Goal: Information Seeking & Learning: Learn about a topic

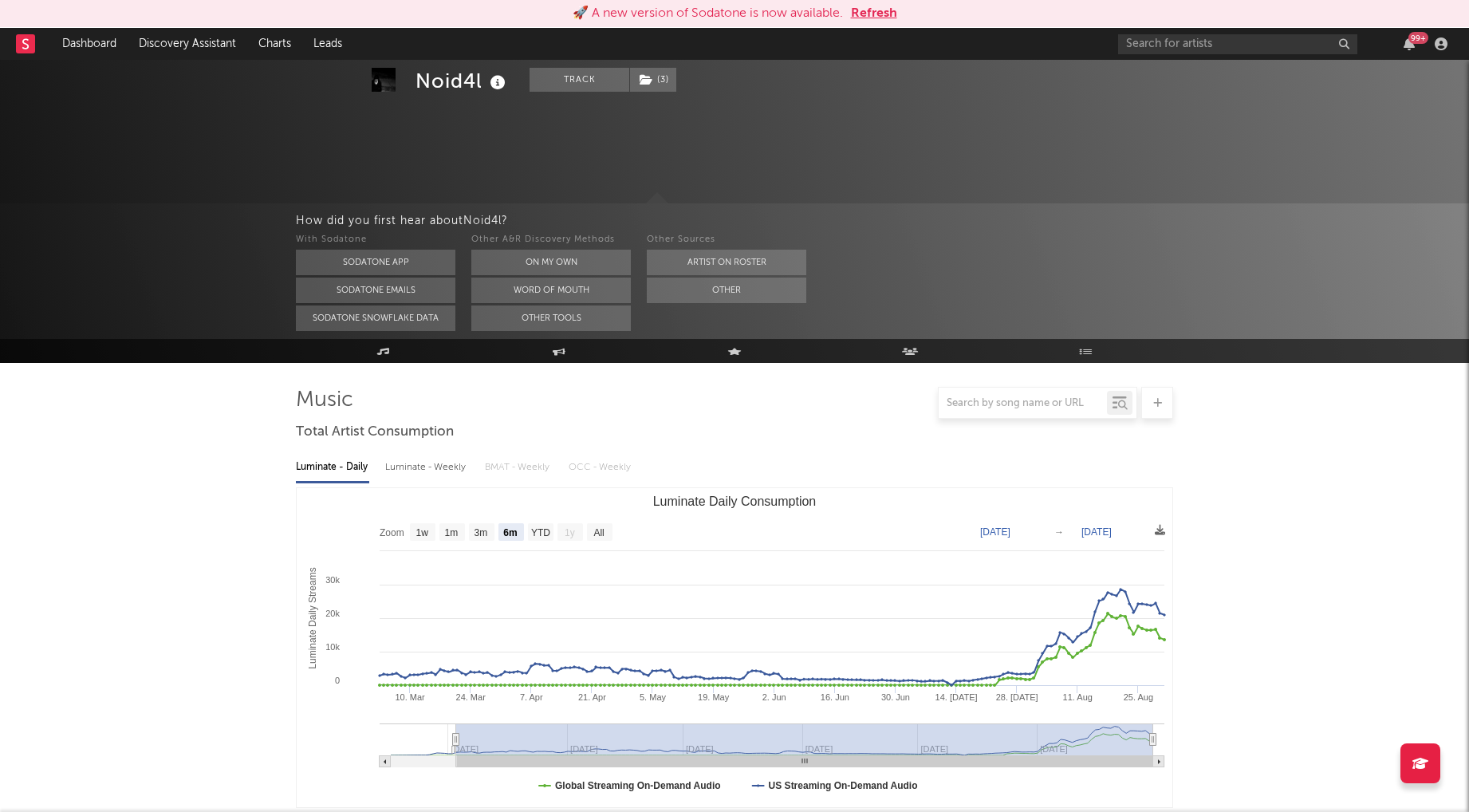
select select "6m"
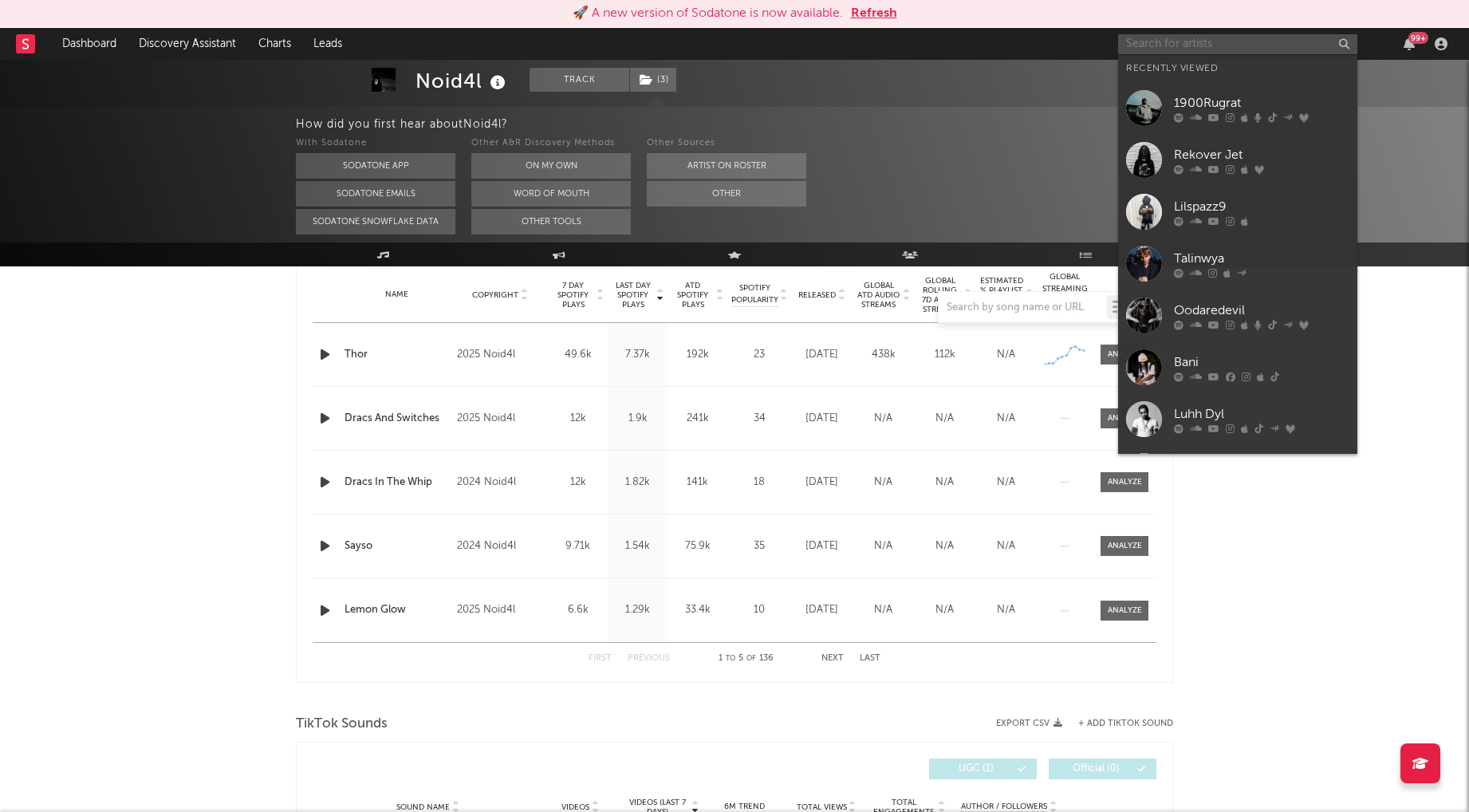
click at [1165, 42] on input "text" at bounding box center [1238, 44] width 239 height 20
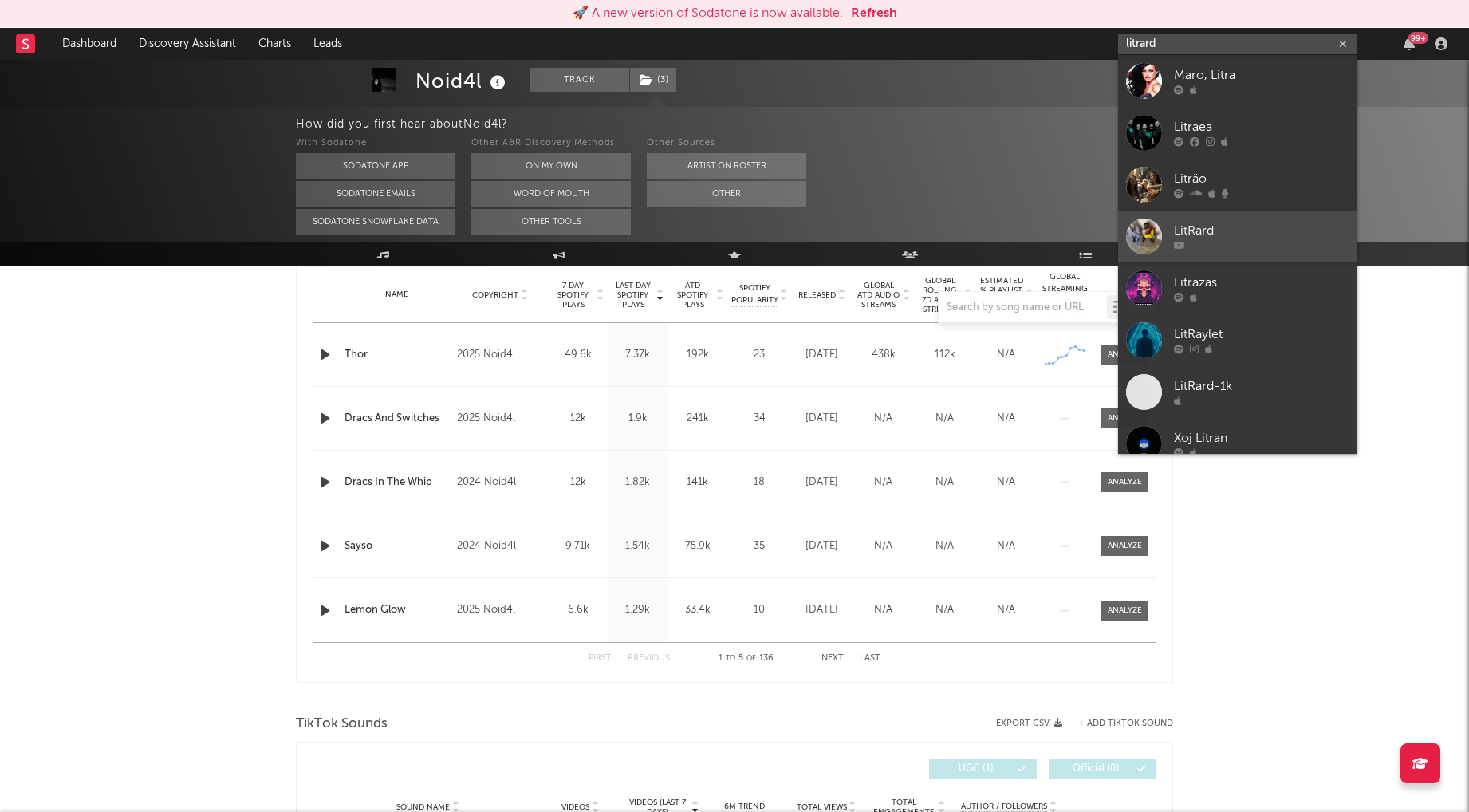
type input "litrard"
click at [1226, 232] on div "LitRard" at bounding box center [1262, 231] width 176 height 19
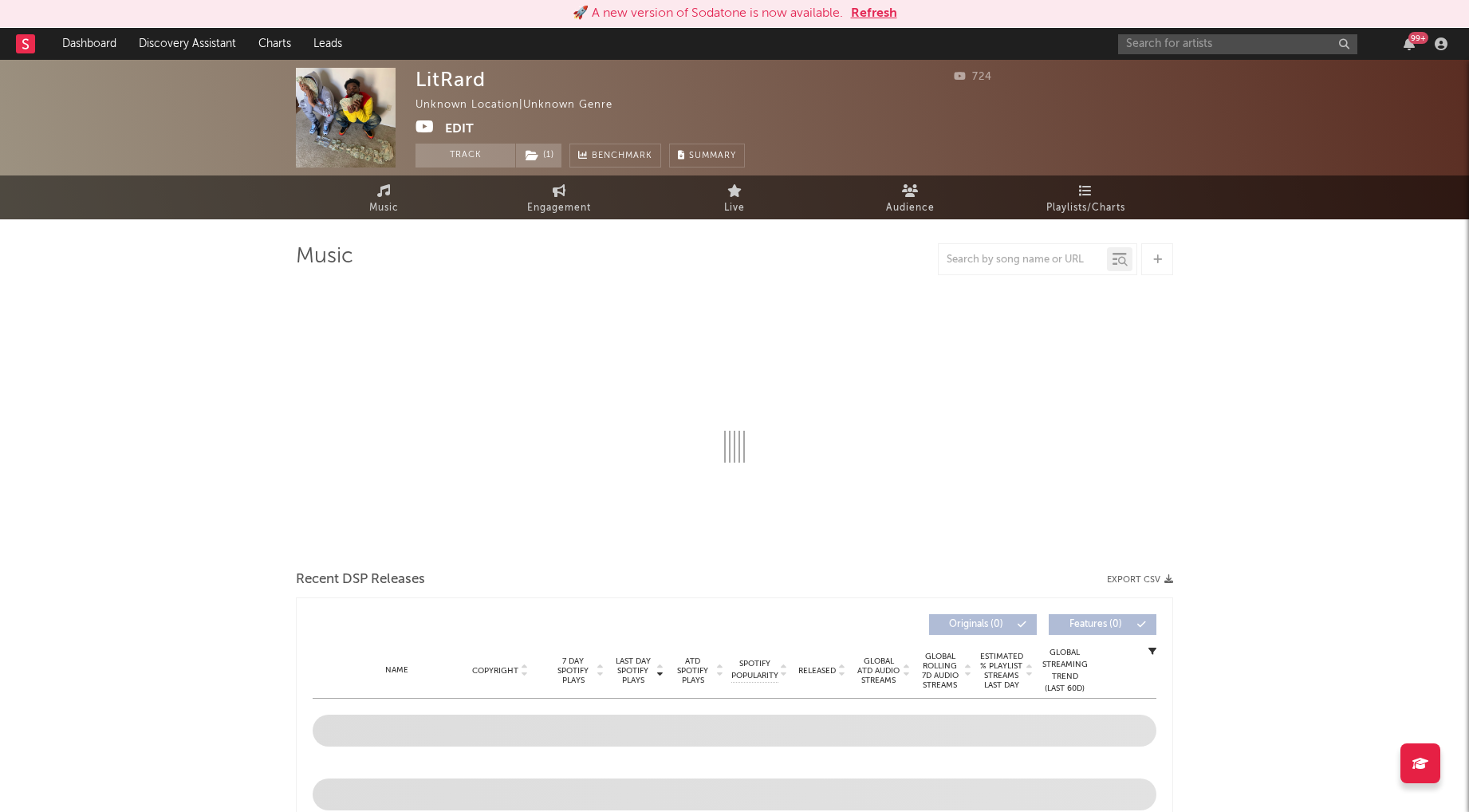
select select "1w"
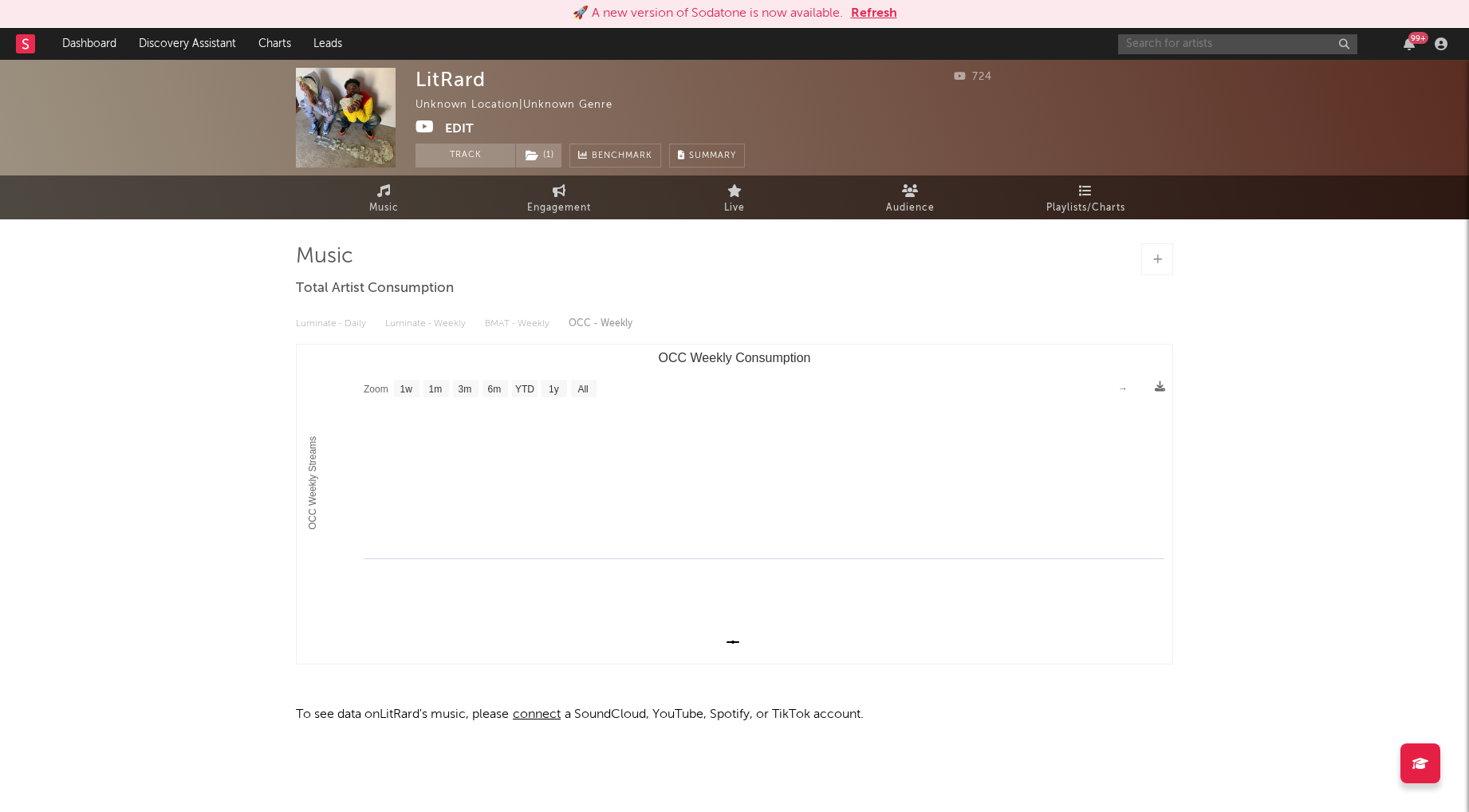
click at [1160, 41] on input "text" at bounding box center [1238, 44] width 239 height 20
type input "litrard1k"
click at [1222, 74] on div "LitRard-1k" at bounding box center [1262, 75] width 176 height 19
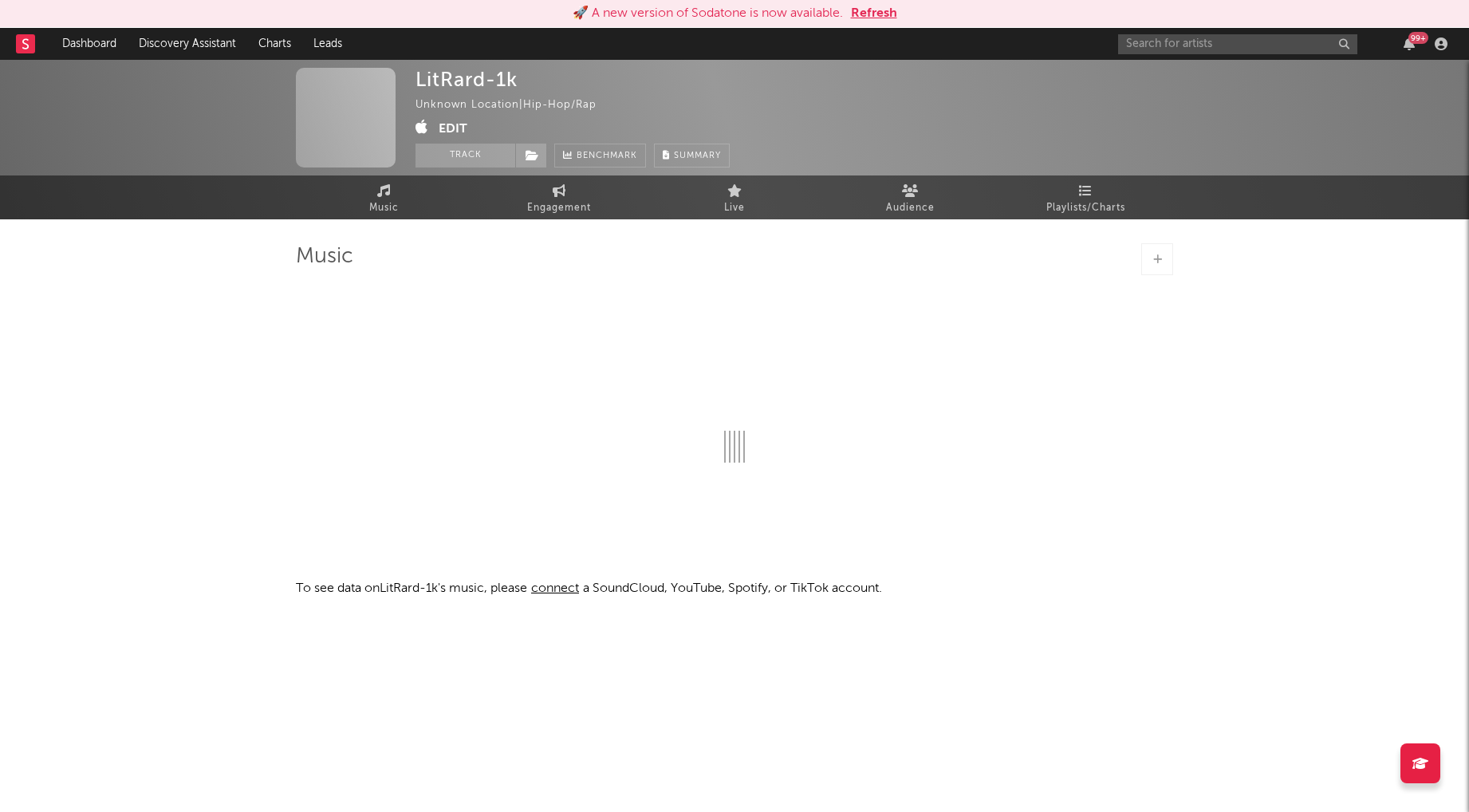
select select "1w"
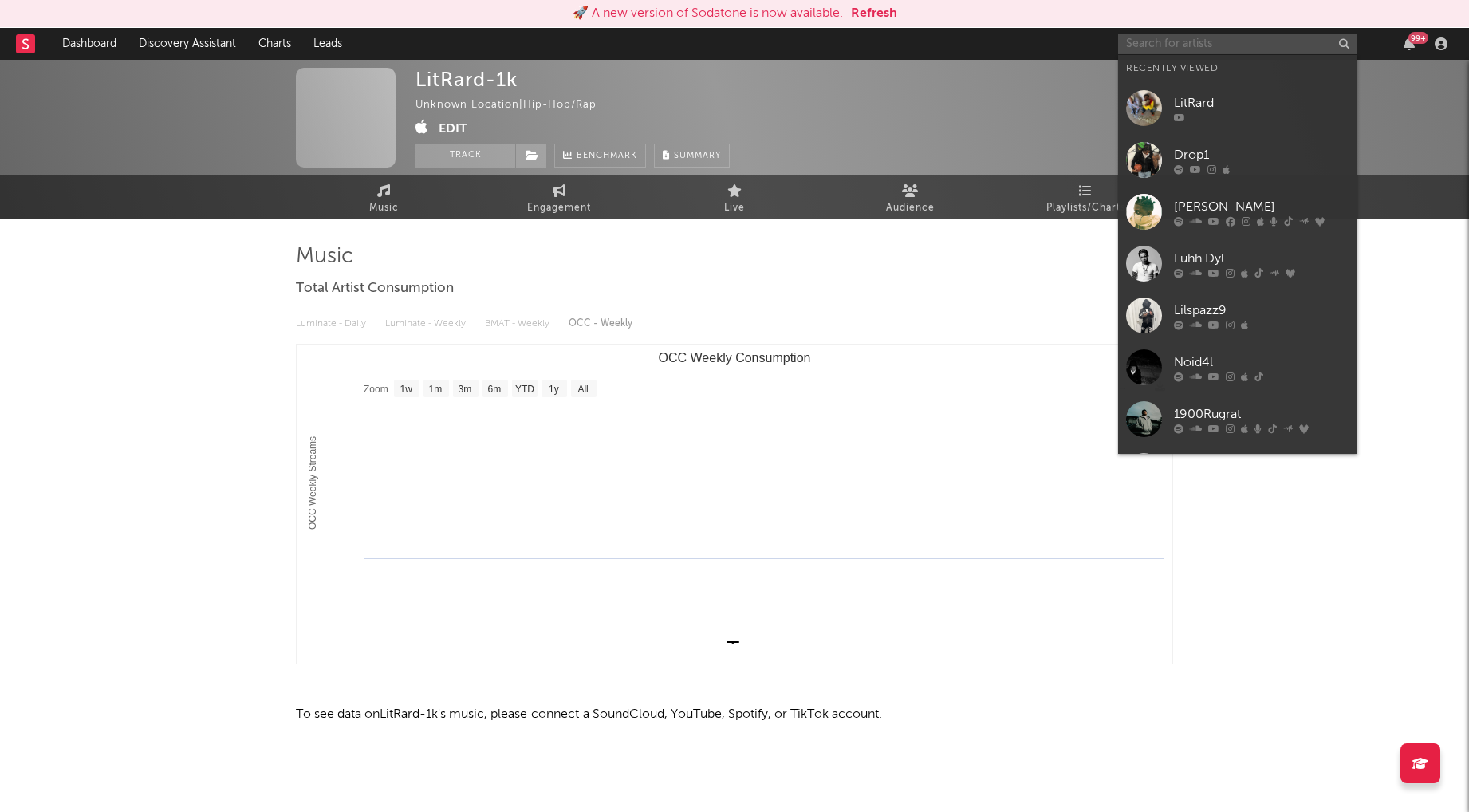
click at [1190, 45] on input "text" at bounding box center [1238, 44] width 239 height 20
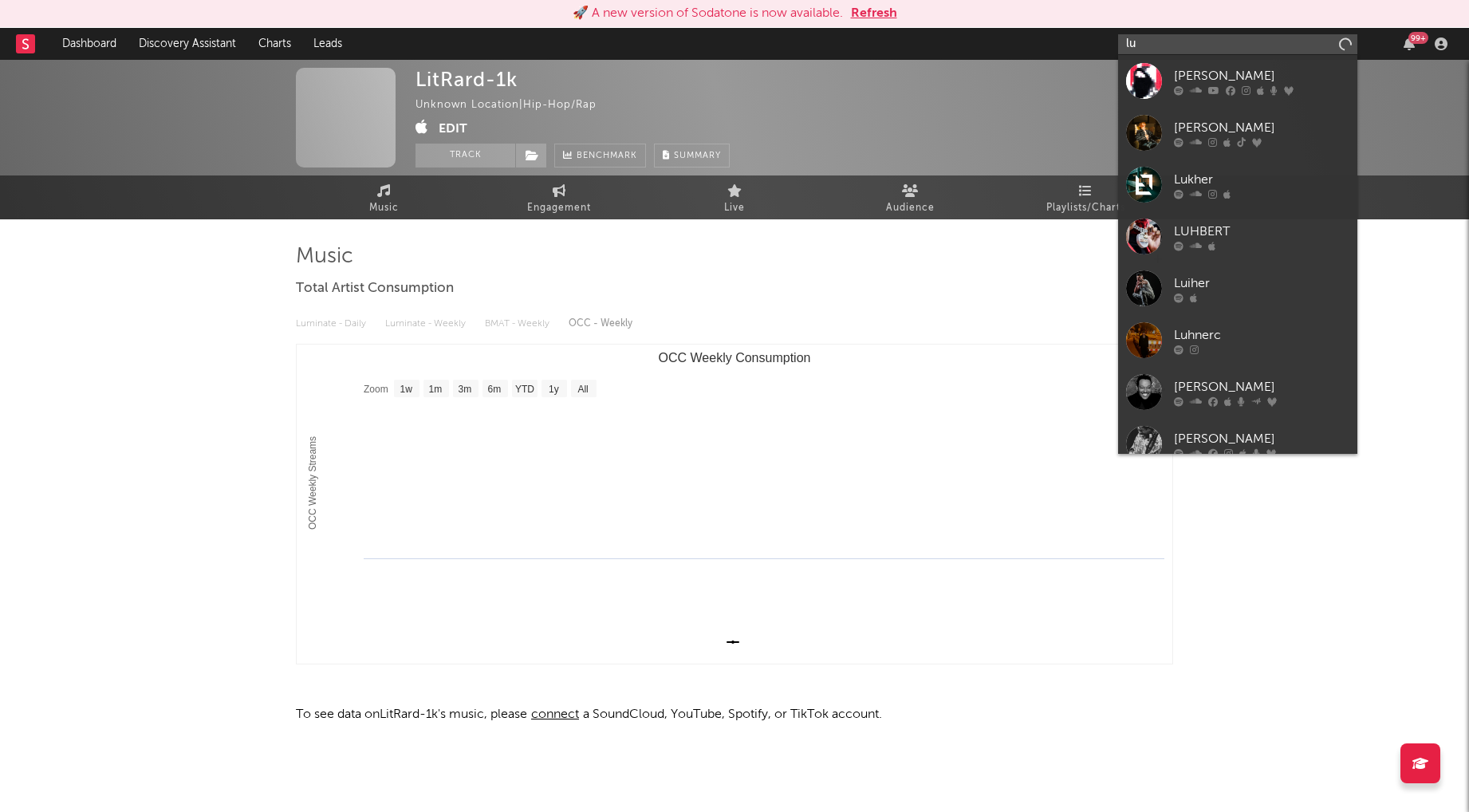
type input "l"
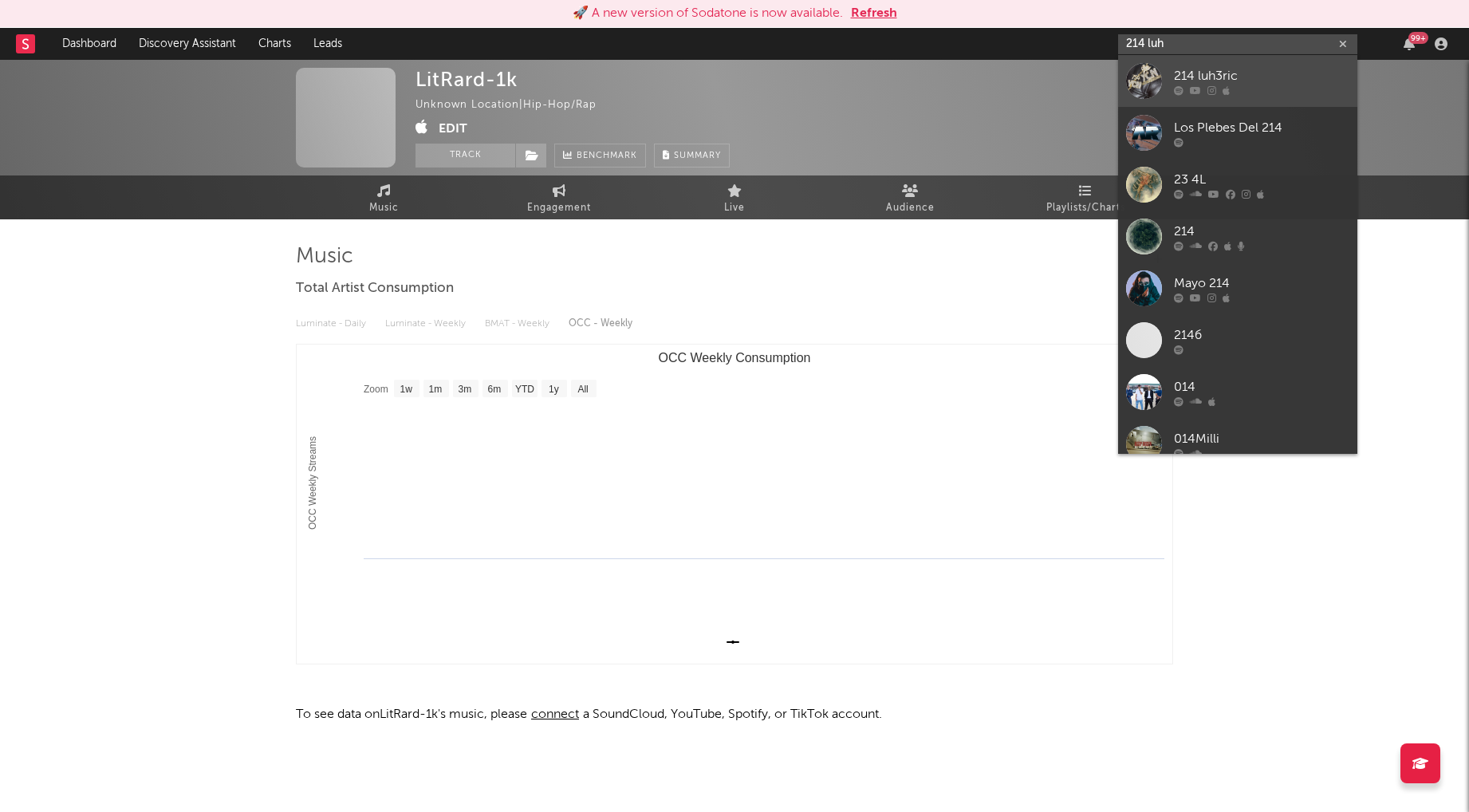
type input "214 luh"
click at [1279, 77] on div "214 luh3ric" at bounding box center [1262, 75] width 176 height 19
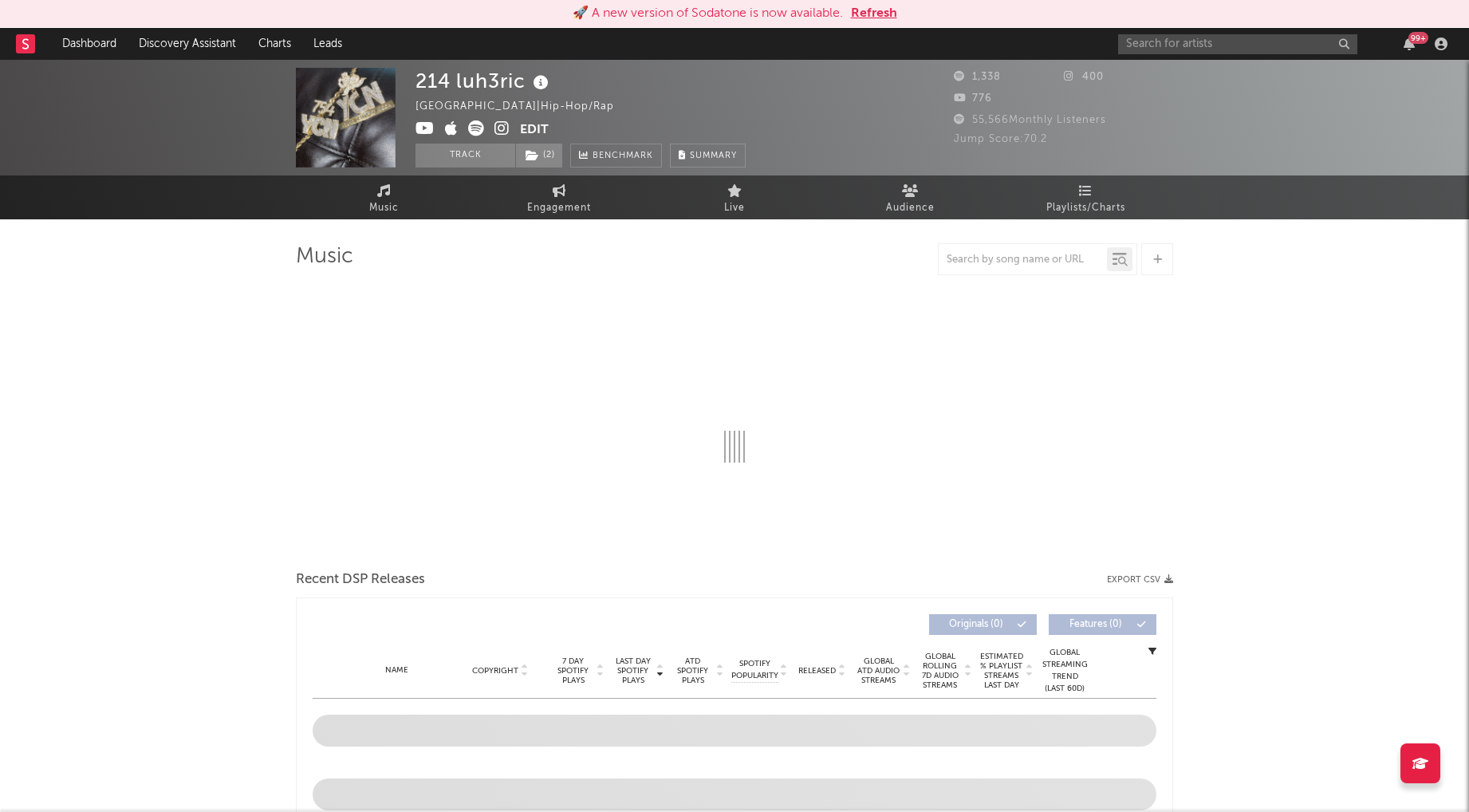
select select "6m"
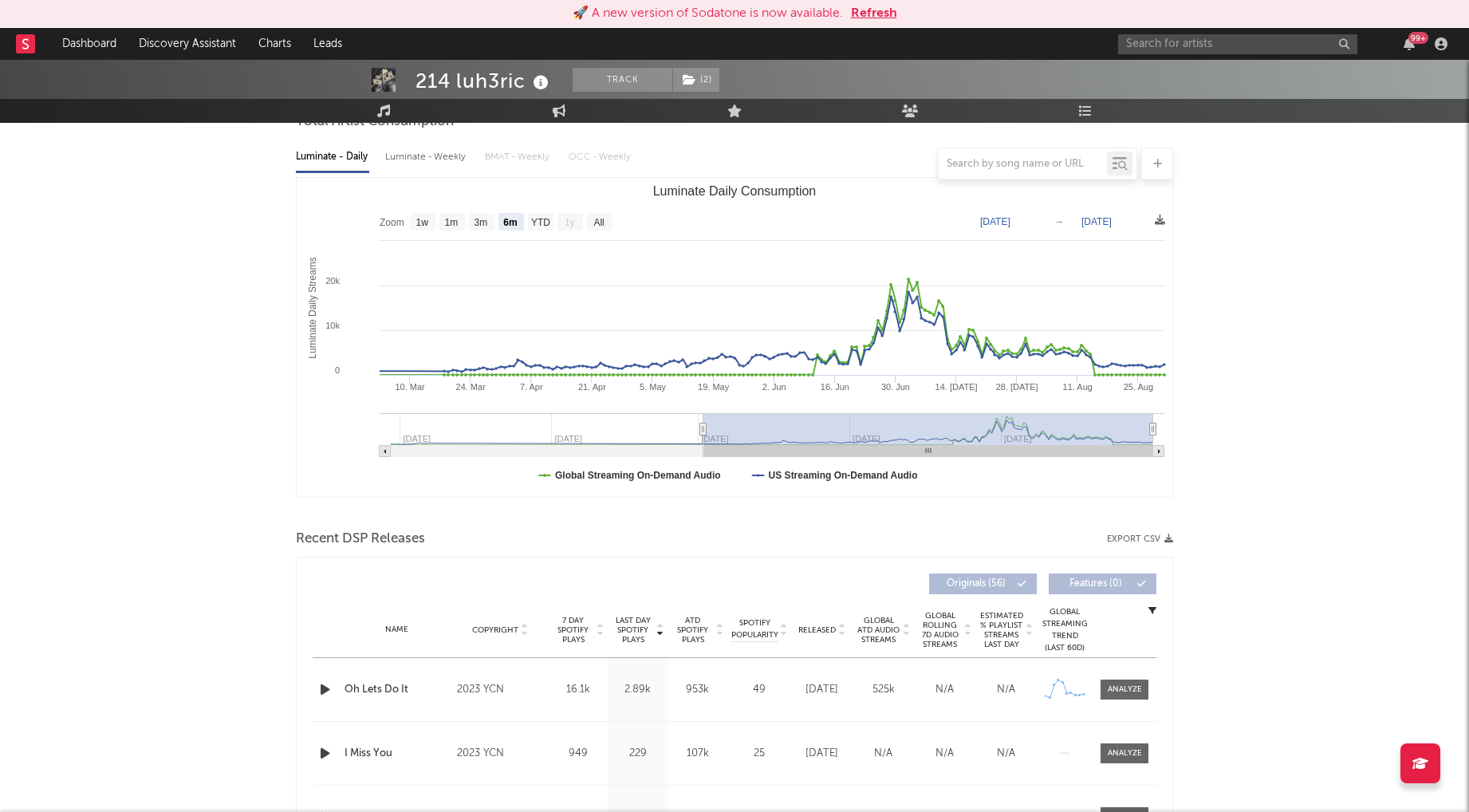
scroll to position [161, 0]
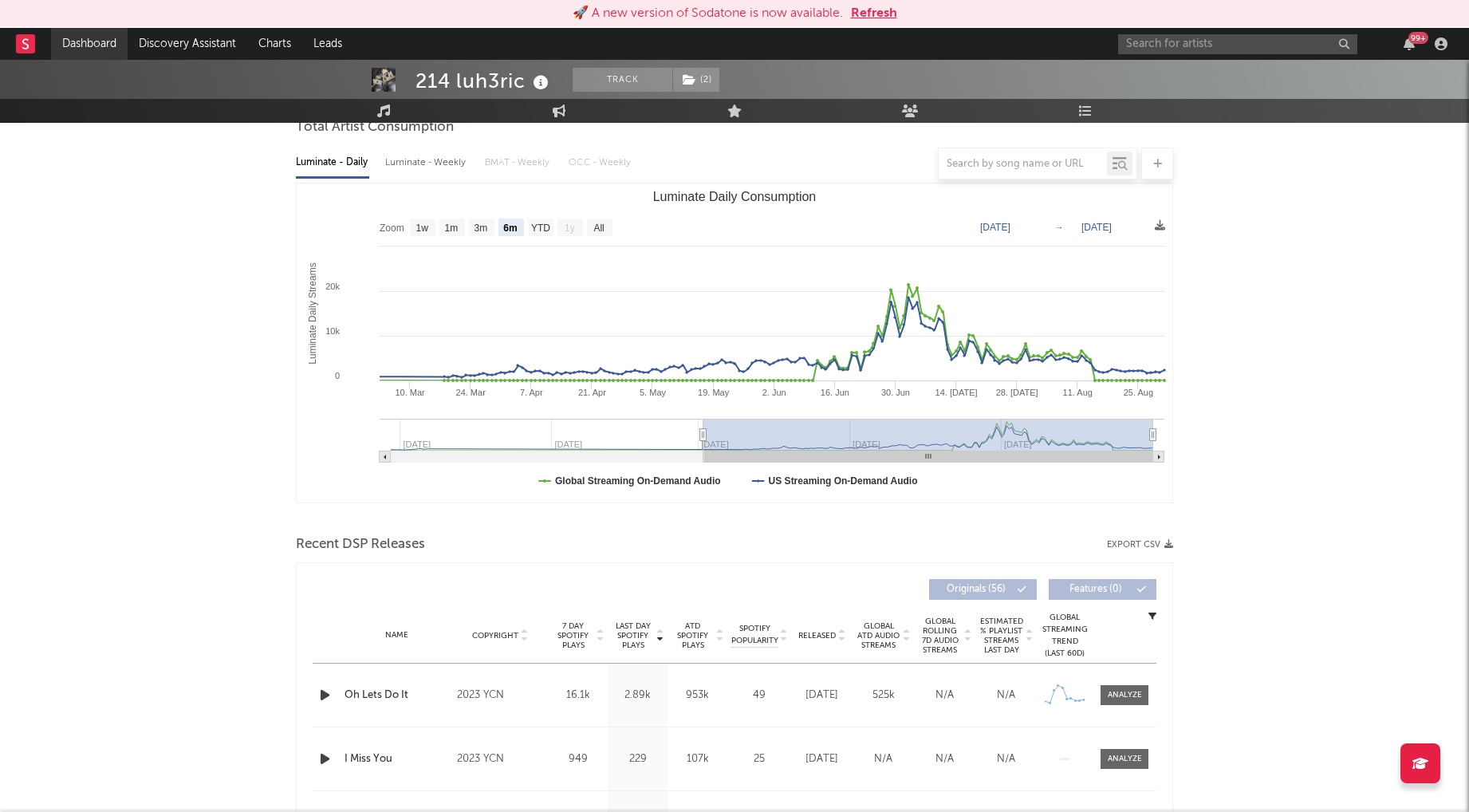
click at [79, 48] on link "Dashboard" at bounding box center [89, 43] width 76 height 32
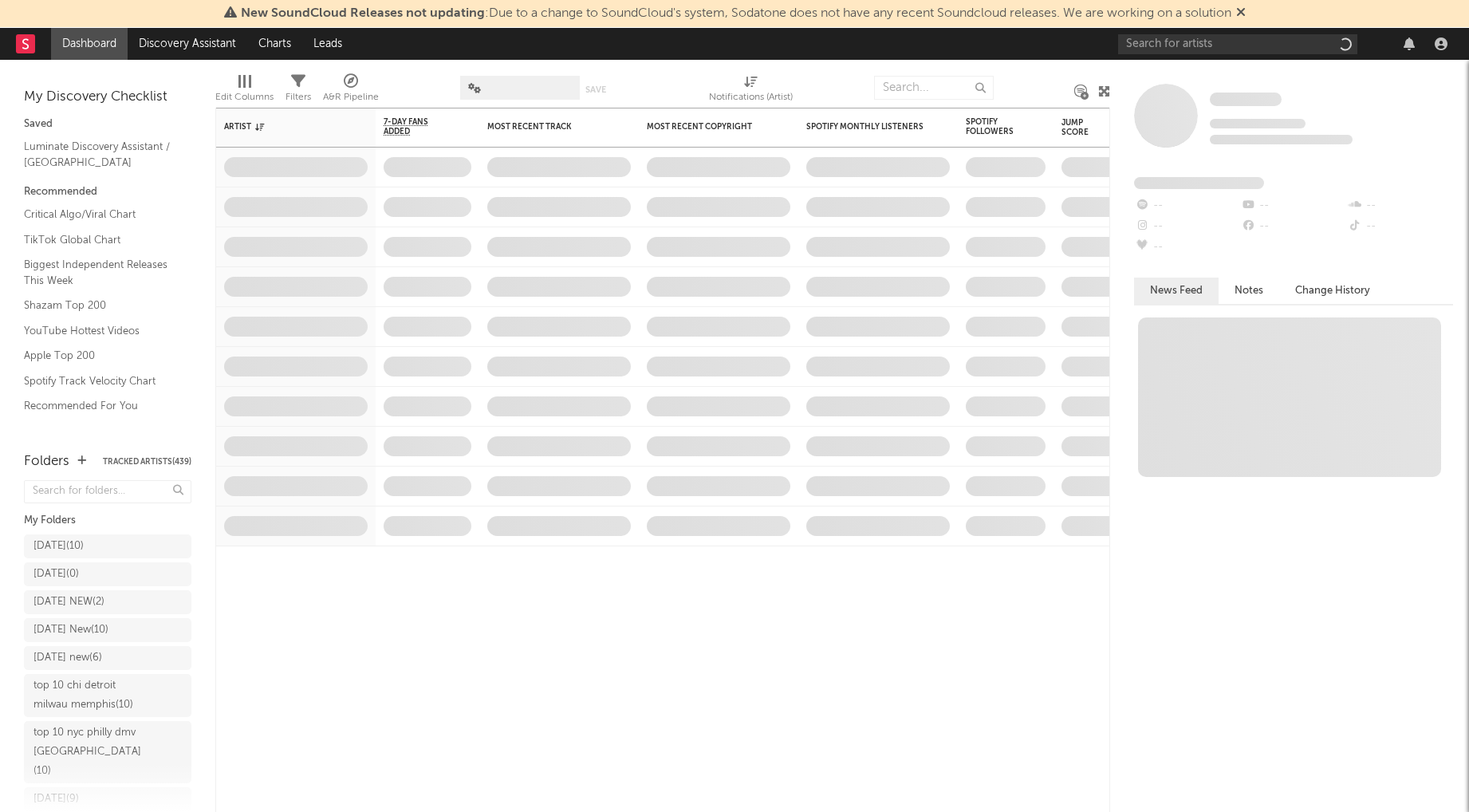
click at [1246, 15] on icon at bounding box center [1241, 12] width 9 height 13
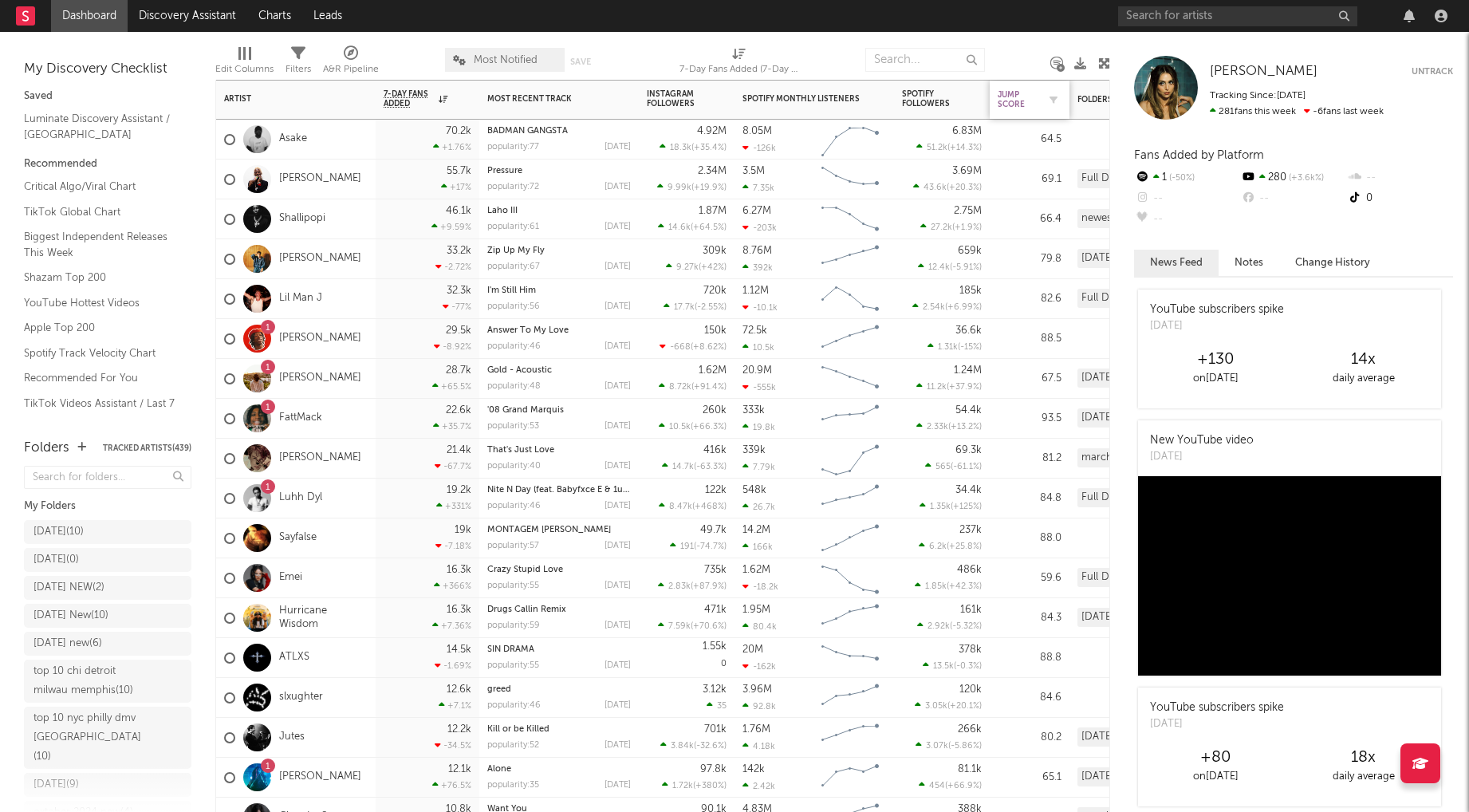
click at [998, 105] on div "Jump Score" at bounding box center [1017, 99] width 40 height 19
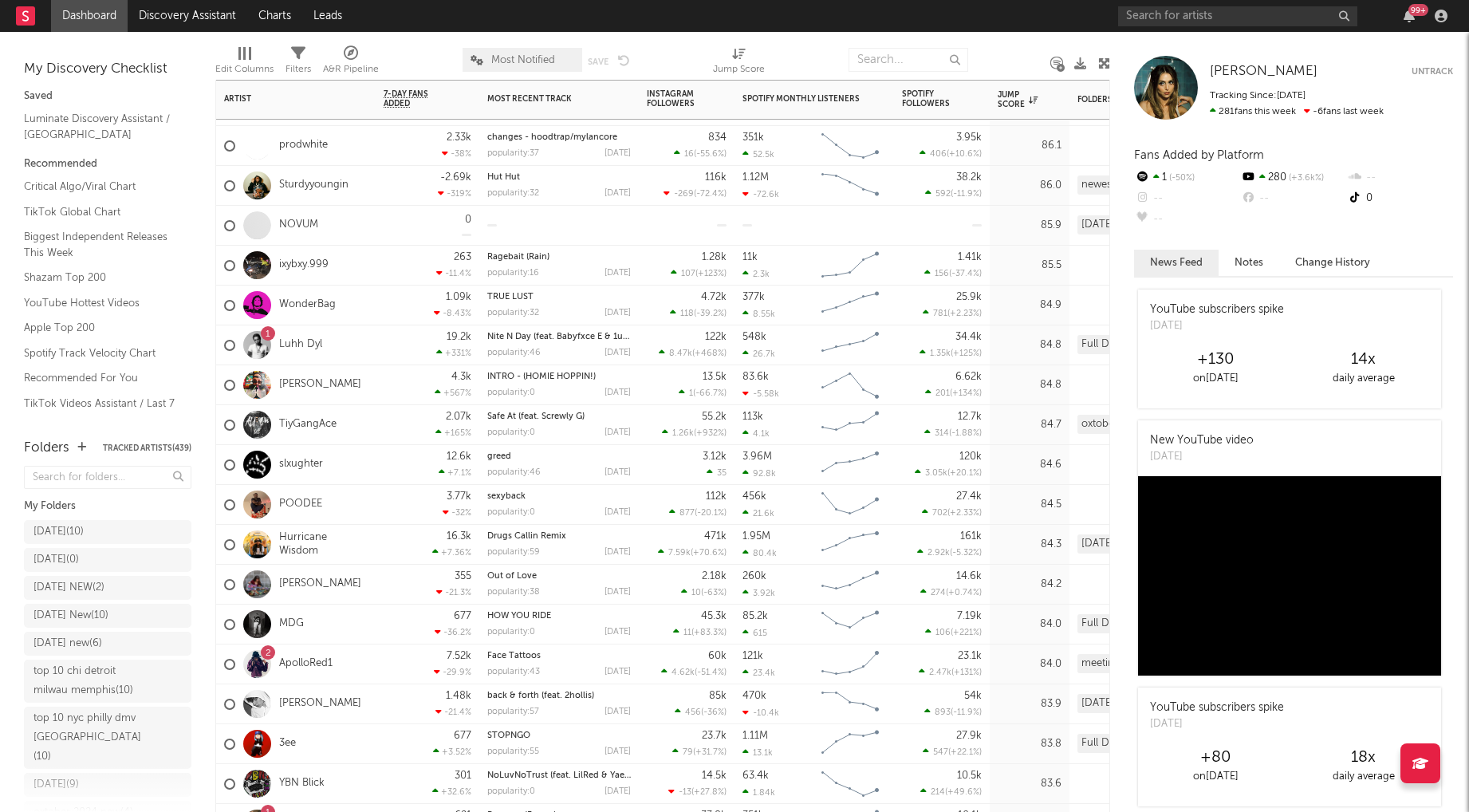
click at [351, 339] on div "1 Luhh Dyl" at bounding box center [295, 345] width 159 height 40
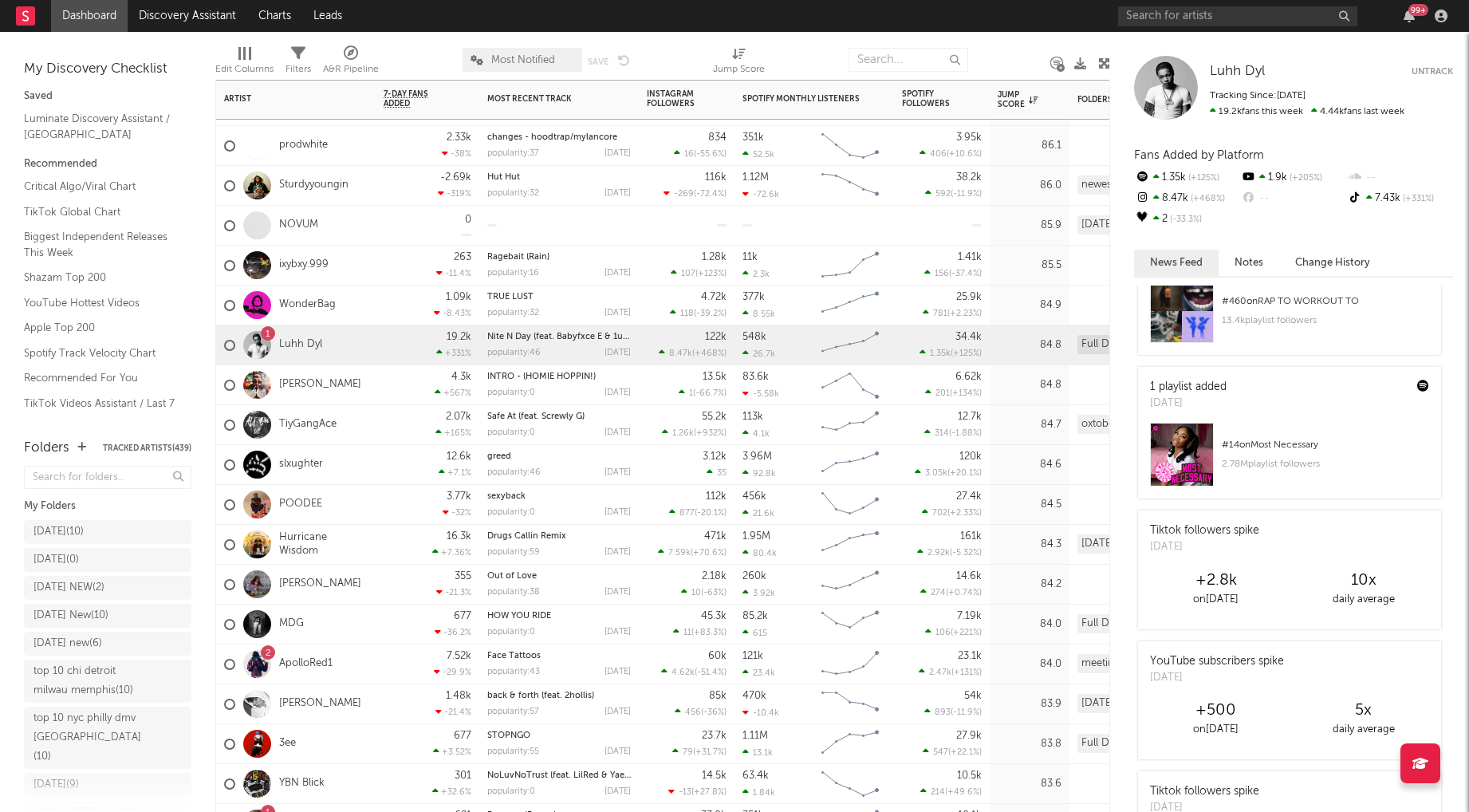
scroll to position [68, 0]
click at [1265, 441] on div "# 14 on Most Necessary" at bounding box center [1326, 444] width 207 height 19
